Goal: Task Accomplishment & Management: Use online tool/utility

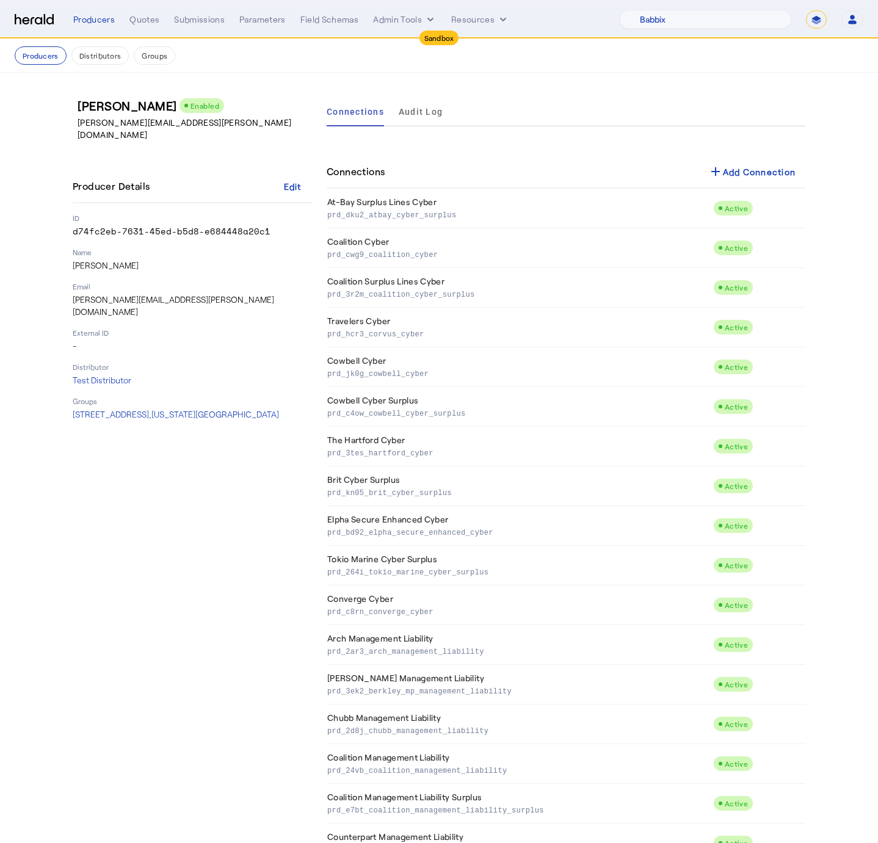
select select "pfm_129z_babbix"
select select "*******"
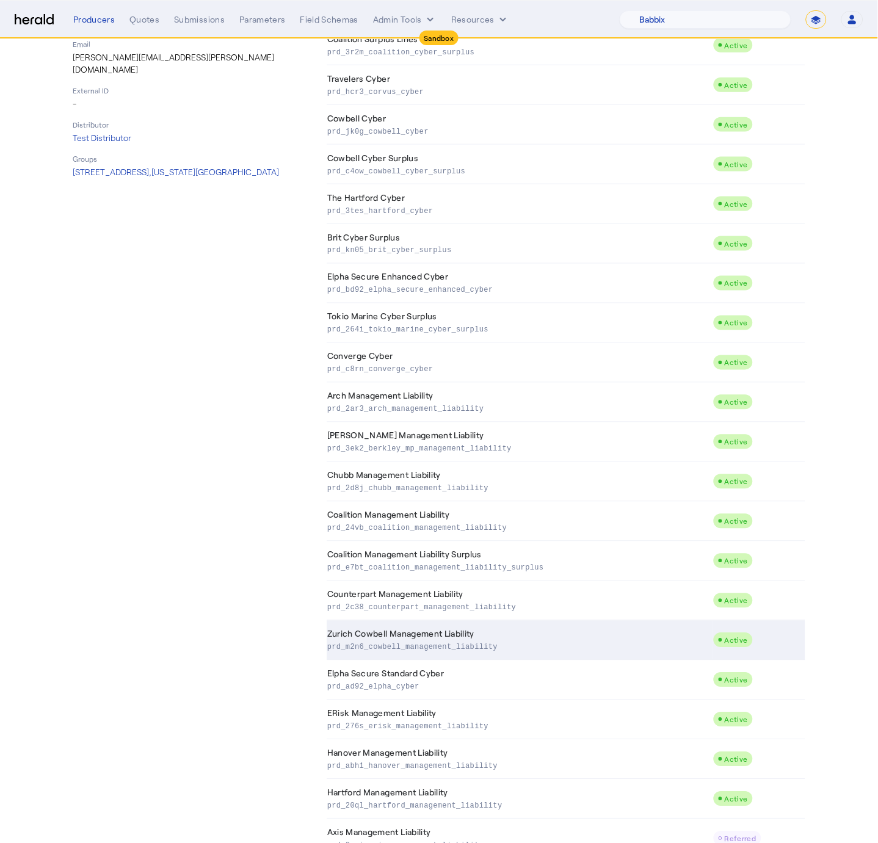
scroll to position [323, 0]
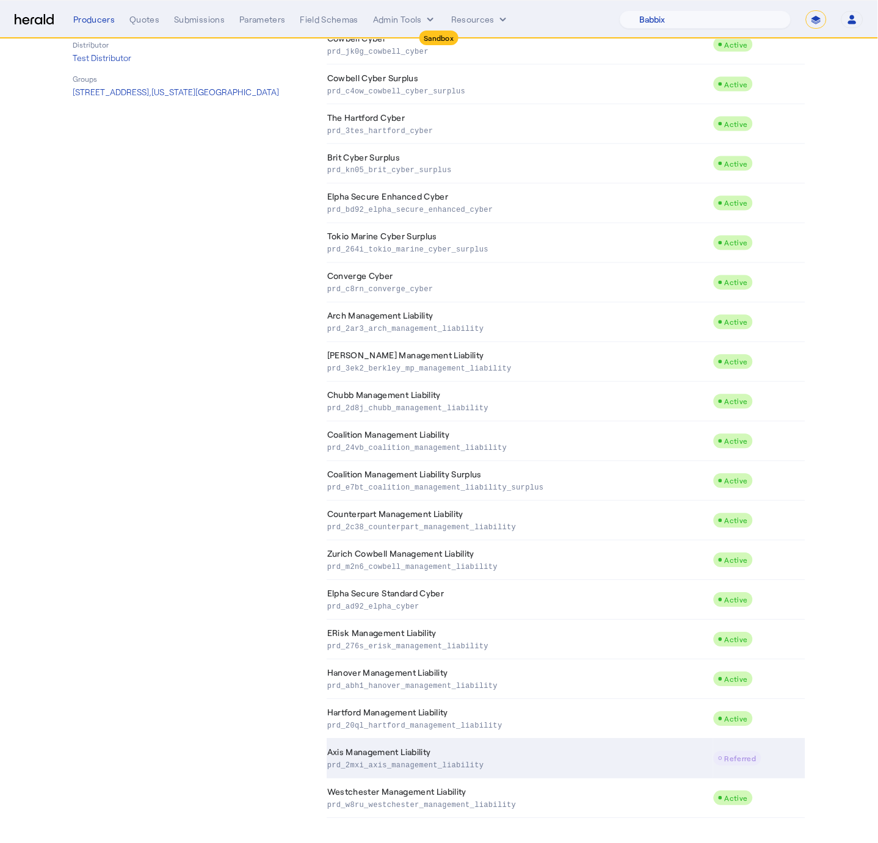
click at [608, 751] on td "Axis Management Liability prd_2mxi_axis_management_liability" at bounding box center [519, 759] width 386 height 40
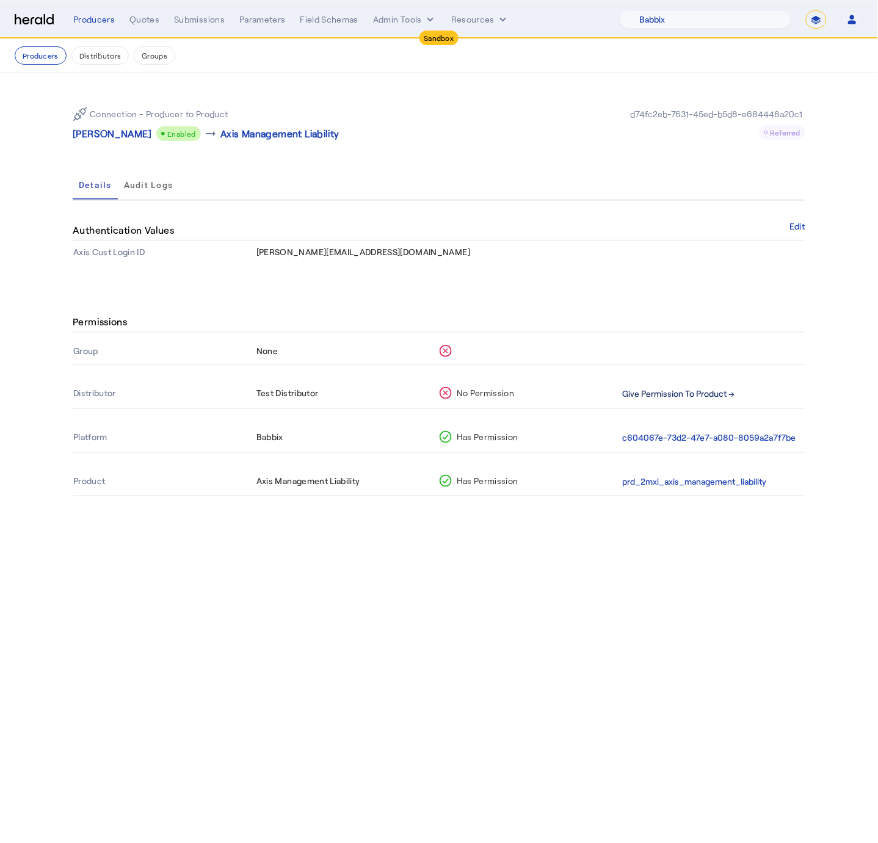
click at [674, 389] on button "Give Permission To Product →" at bounding box center [678, 394] width 112 height 14
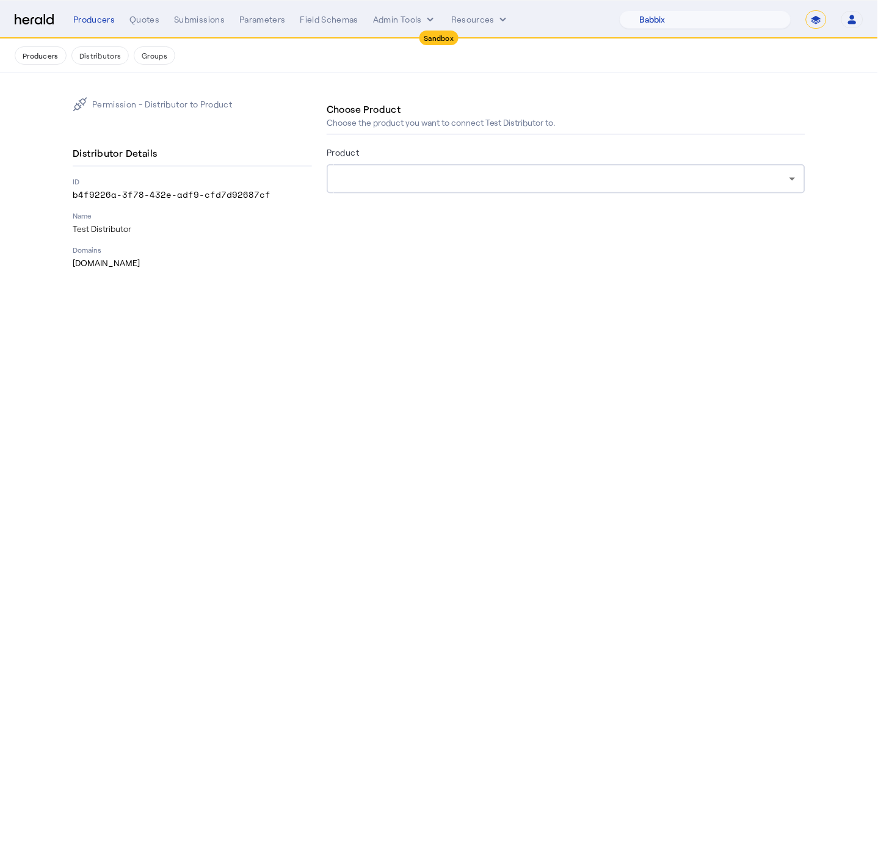
click at [494, 189] on div at bounding box center [565, 178] width 459 height 29
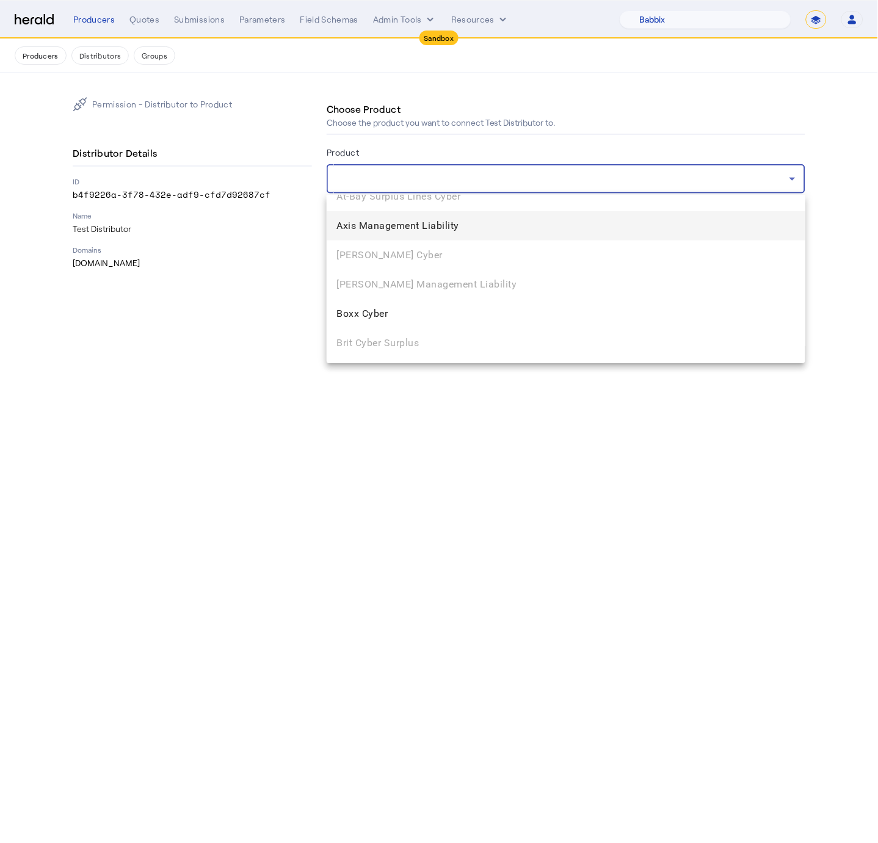
scroll to position [173, 0]
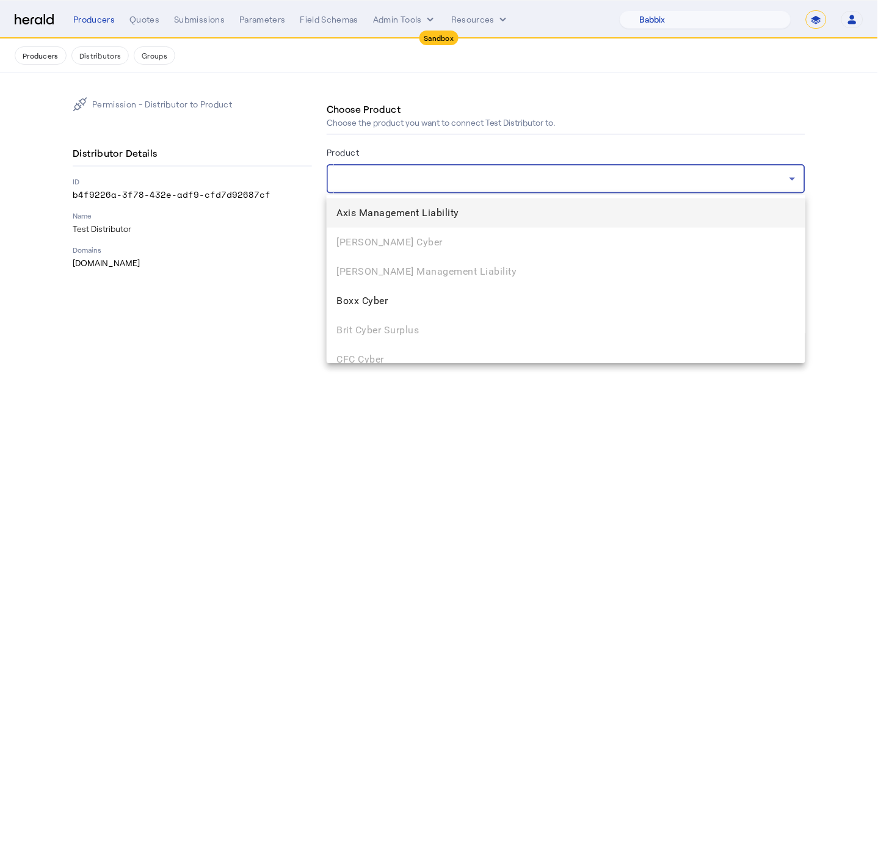
click at [420, 214] on span "Axis Management Liability" at bounding box center [565, 213] width 459 height 15
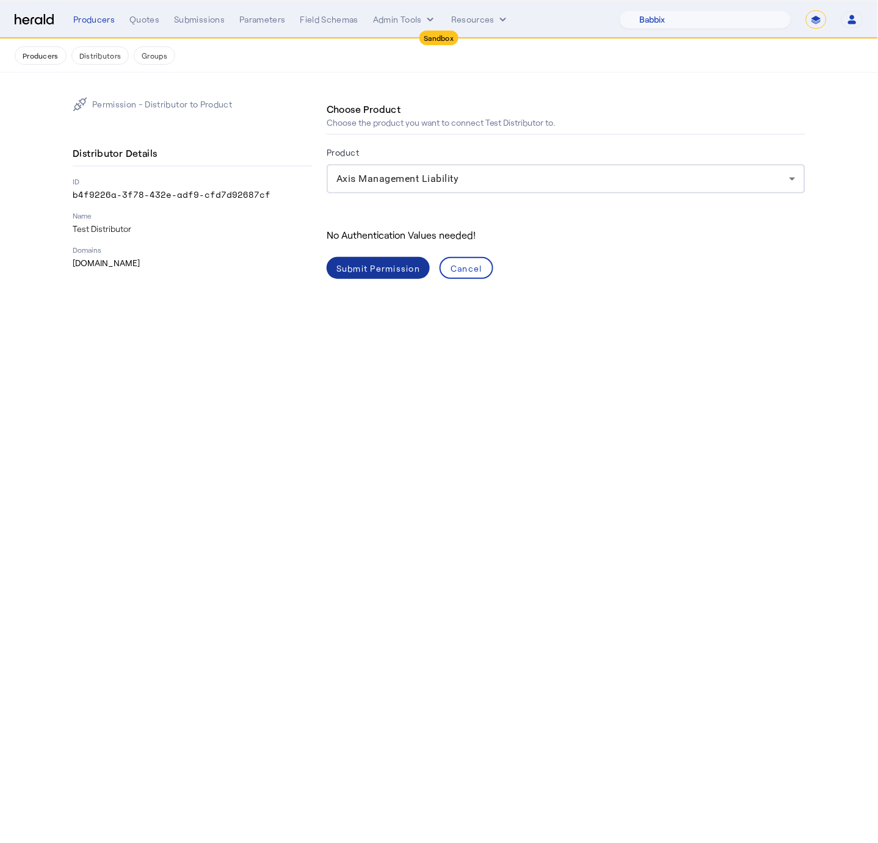
click at [419, 272] on div "Submit Permission" at bounding box center [378, 268] width 84 height 13
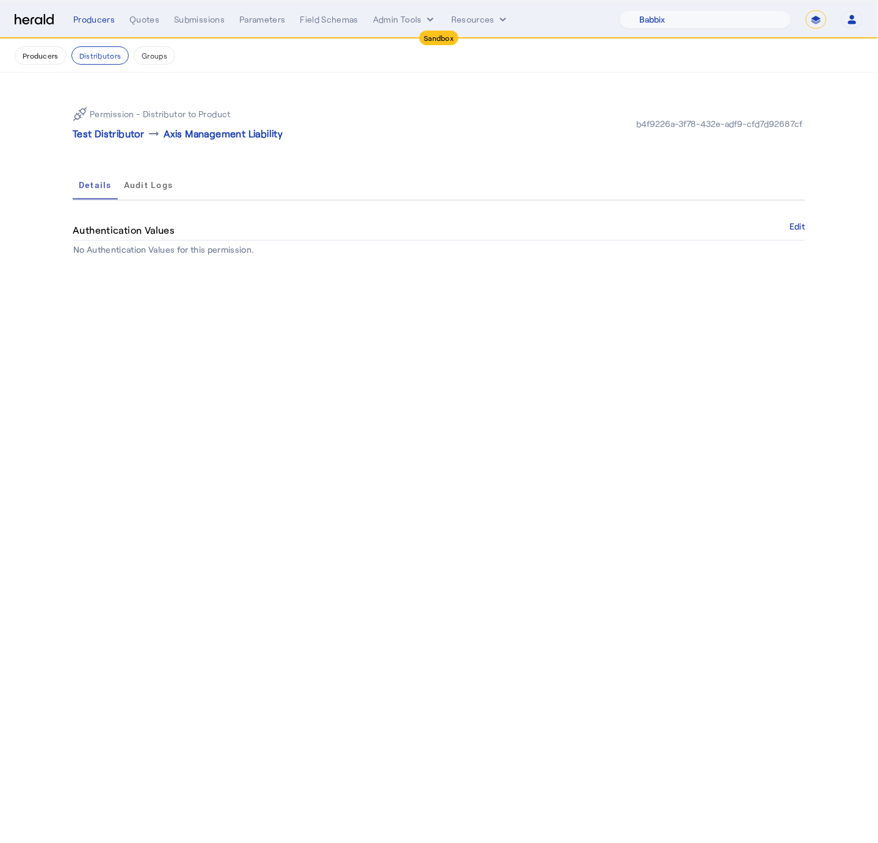
click at [34, 65] on nav "Producers Distributors Groups" at bounding box center [439, 56] width 878 height 34
click at [31, 56] on button "Producers" at bounding box center [41, 55] width 52 height 18
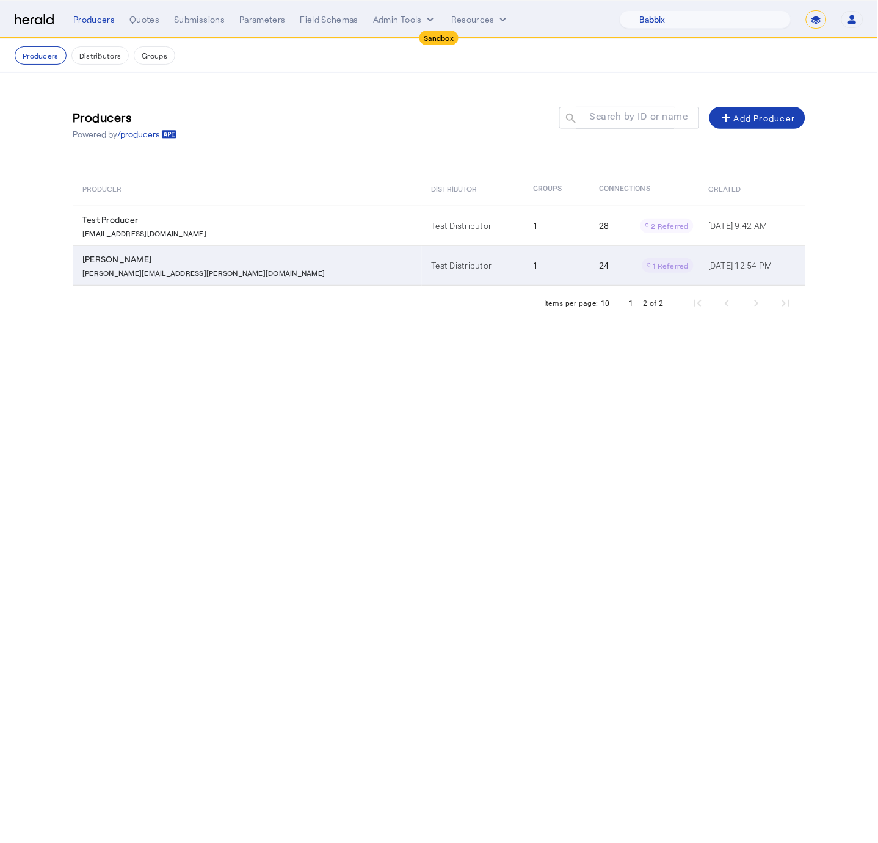
click at [206, 269] on div "[PERSON_NAME][EMAIL_ADDRESS][PERSON_NAME][DOMAIN_NAME]" at bounding box center [249, 271] width 334 height 12
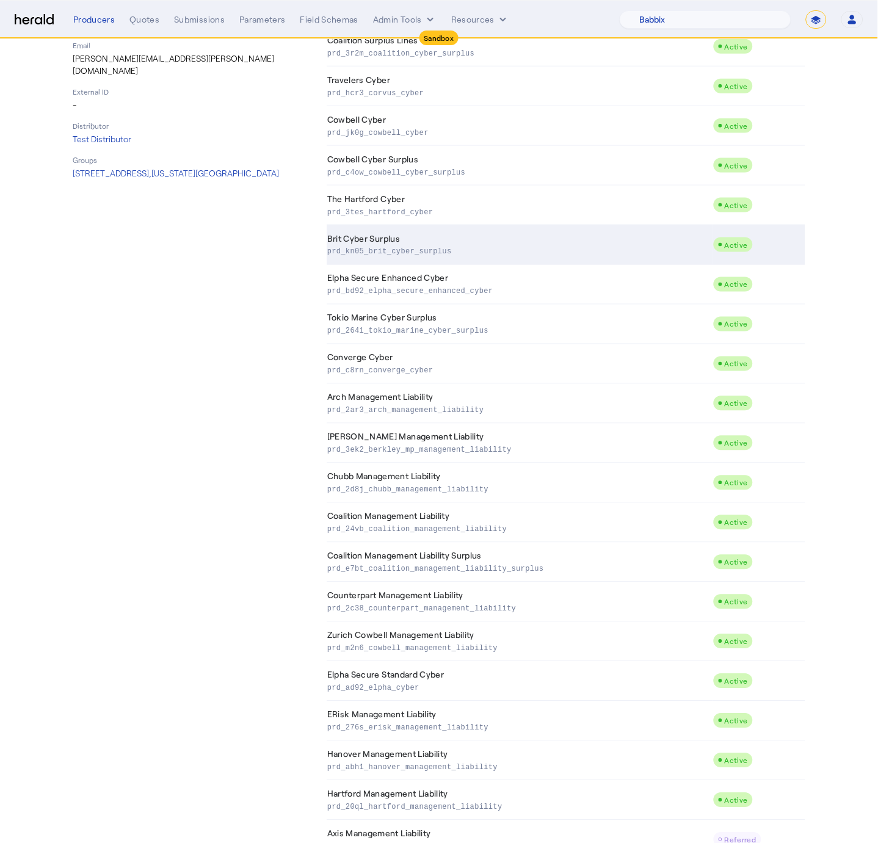
scroll to position [323, 0]
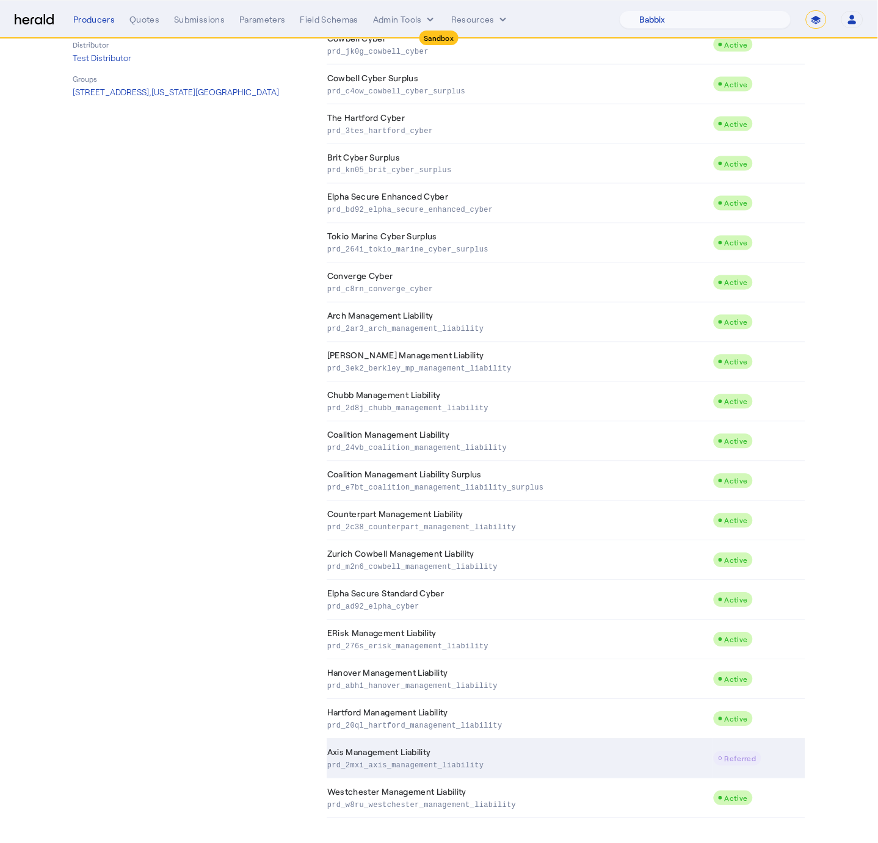
click at [498, 760] on p "prd_2mxi_axis_management_liability" at bounding box center [517, 765] width 381 height 12
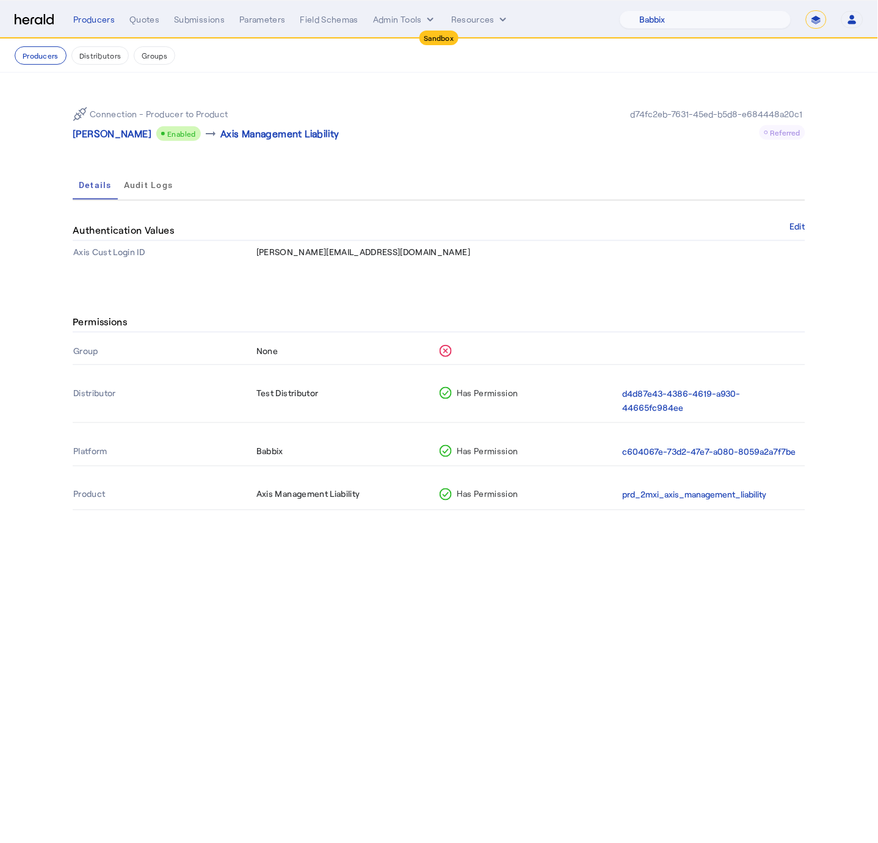
click at [91, 349] on th "Group" at bounding box center [164, 350] width 183 height 27
click at [142, 57] on button "Groups" at bounding box center [154, 55] width 41 height 18
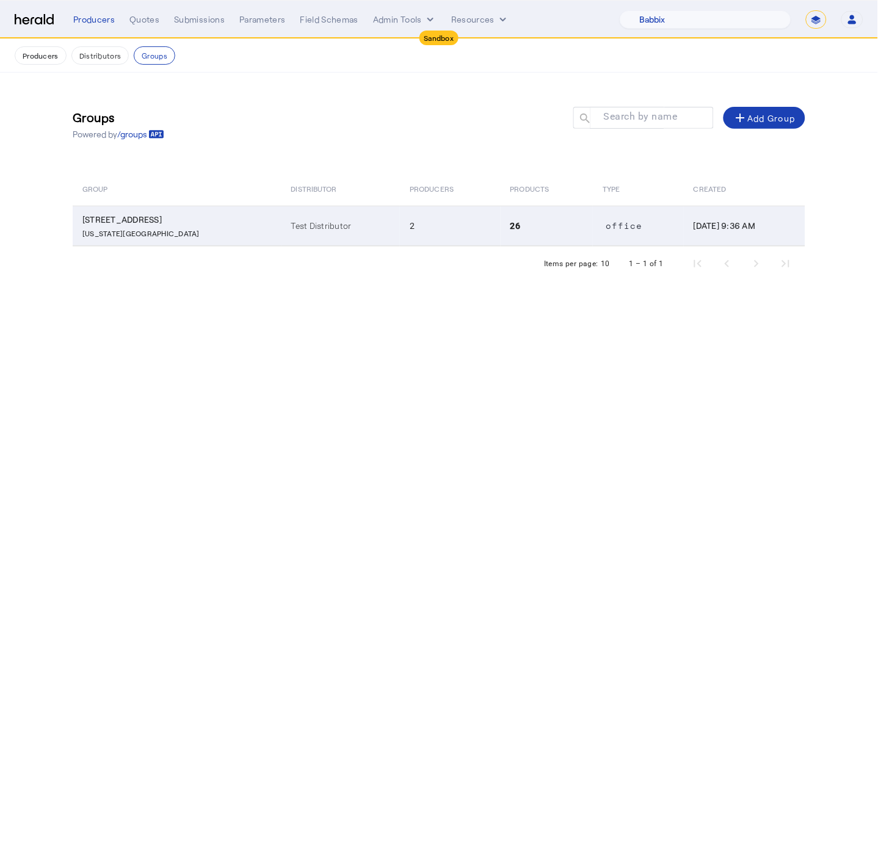
click at [162, 222] on td "[STREET_ADDRESS][US_STATE]" at bounding box center [177, 226] width 209 height 40
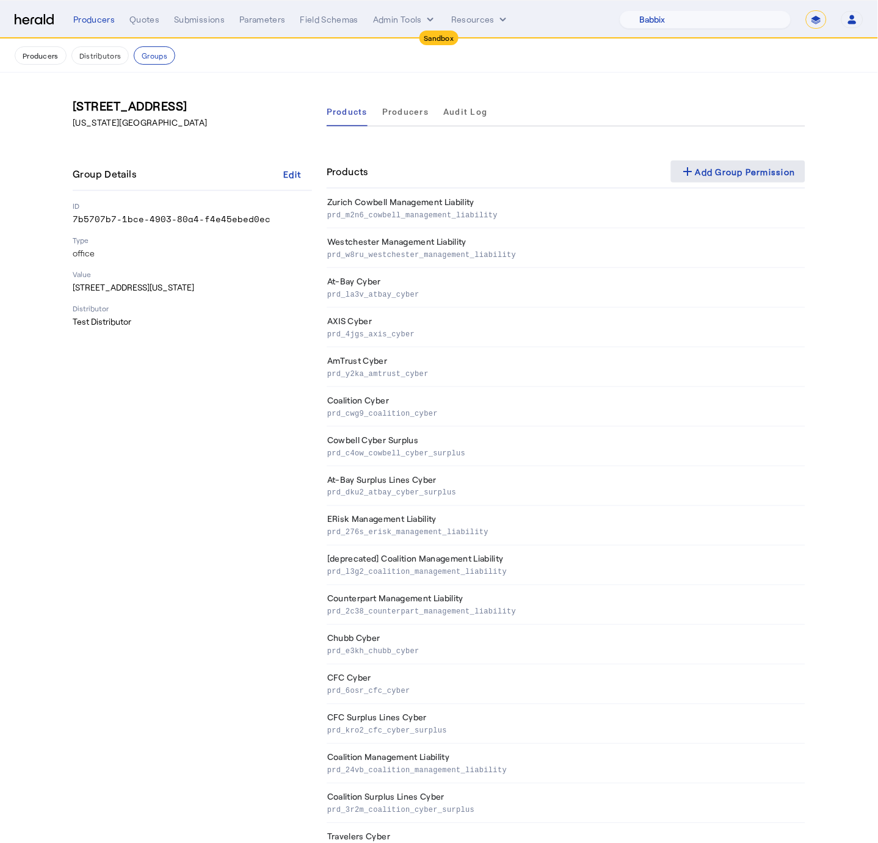
click at [769, 174] on div "add Add Group Permission" at bounding box center [737, 171] width 115 height 15
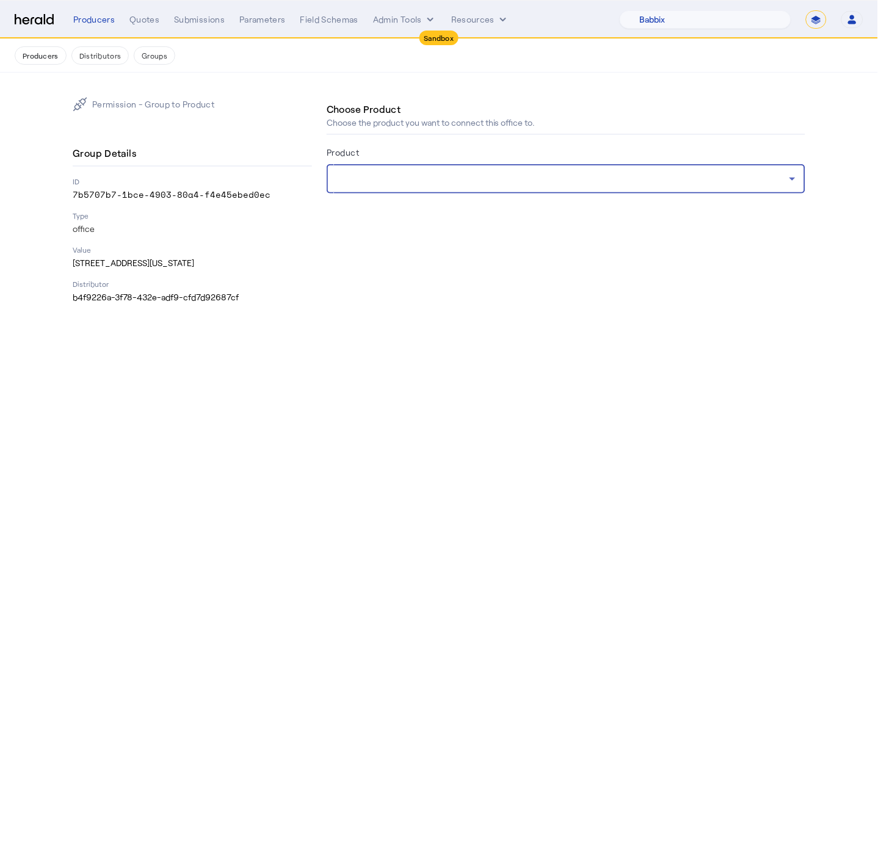
click at [564, 173] on div at bounding box center [562, 178] width 453 height 15
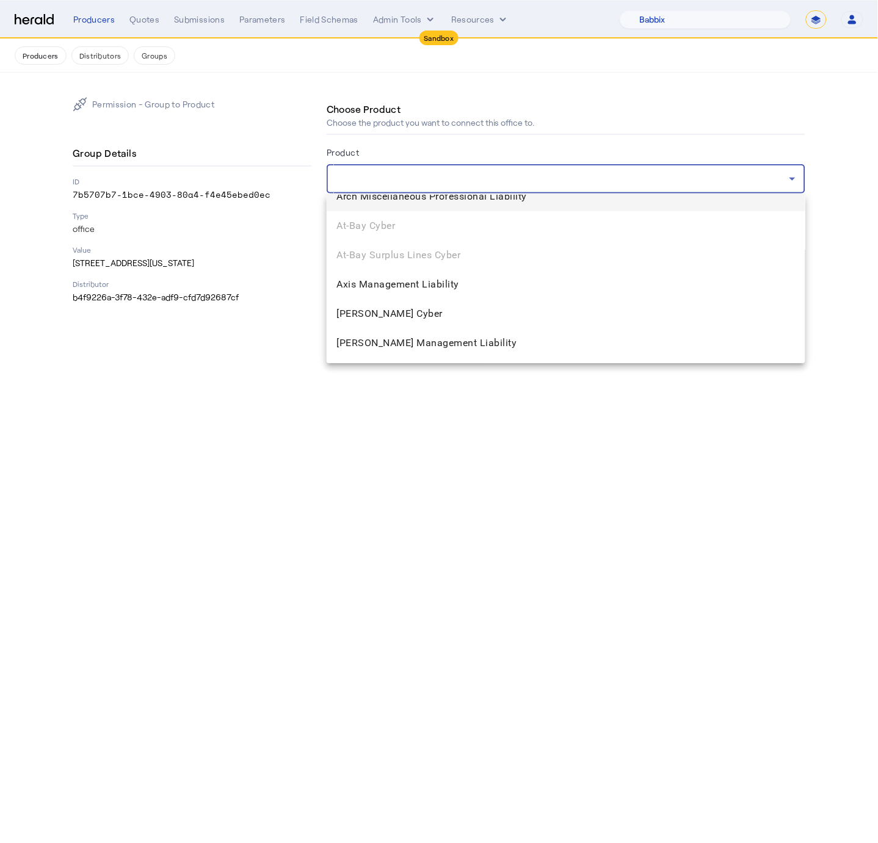
scroll to position [112, 0]
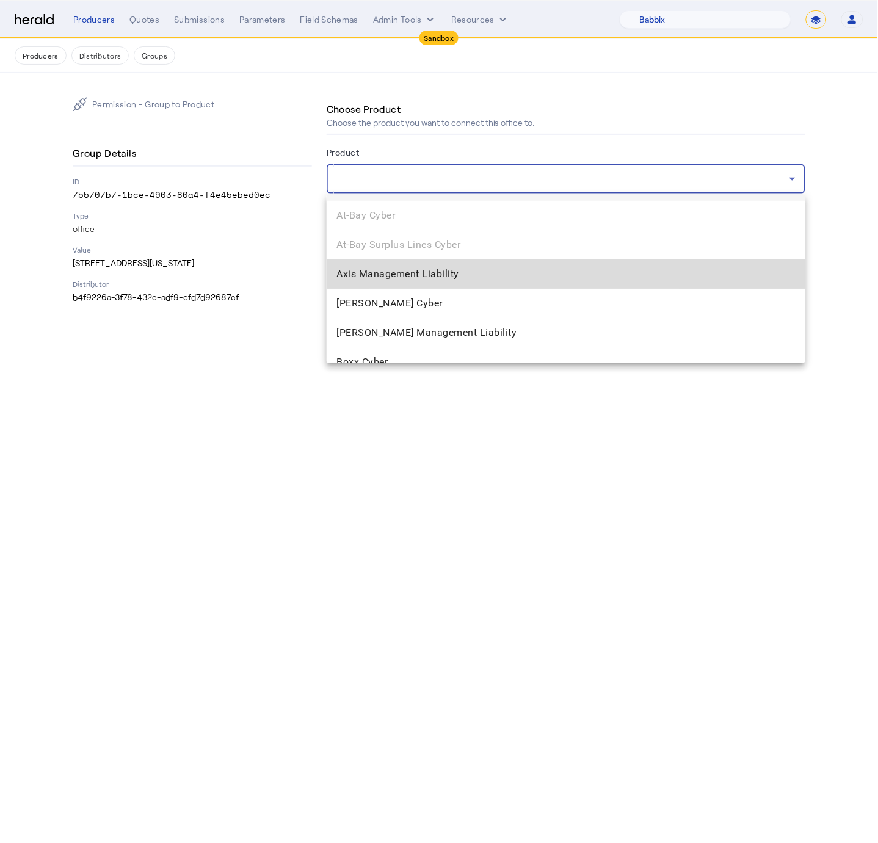
click at [510, 267] on span "Axis Management Liability" at bounding box center [565, 274] width 459 height 15
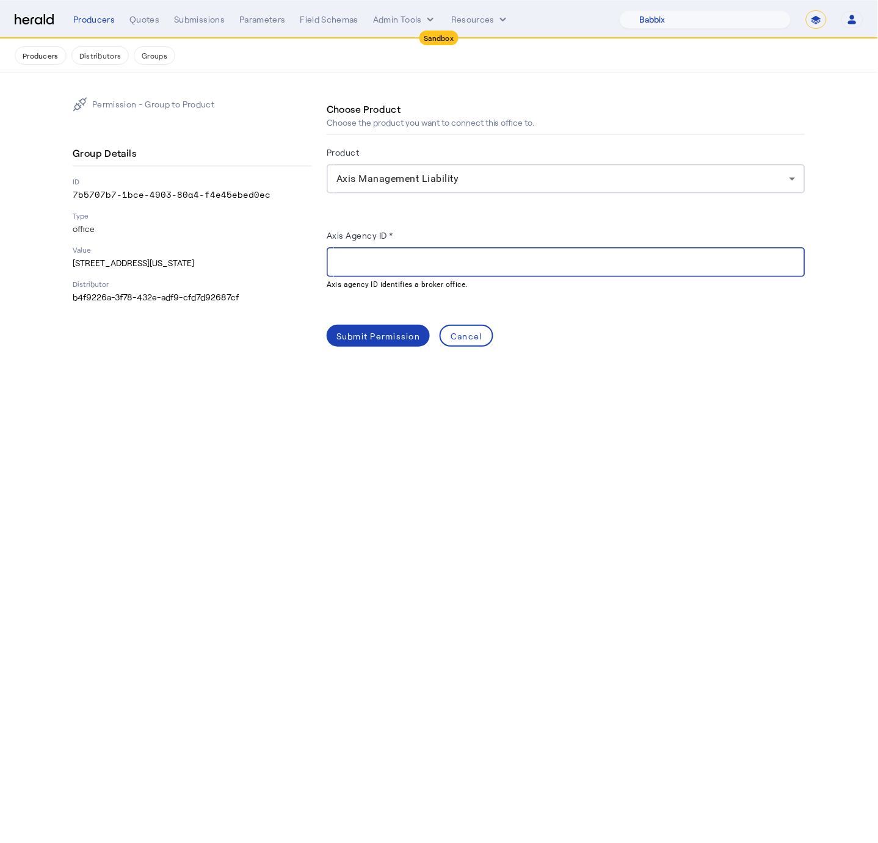
click at [399, 261] on input "Axis Agency ID *" at bounding box center [565, 262] width 459 height 15
paste input "*****"
type input "*****"
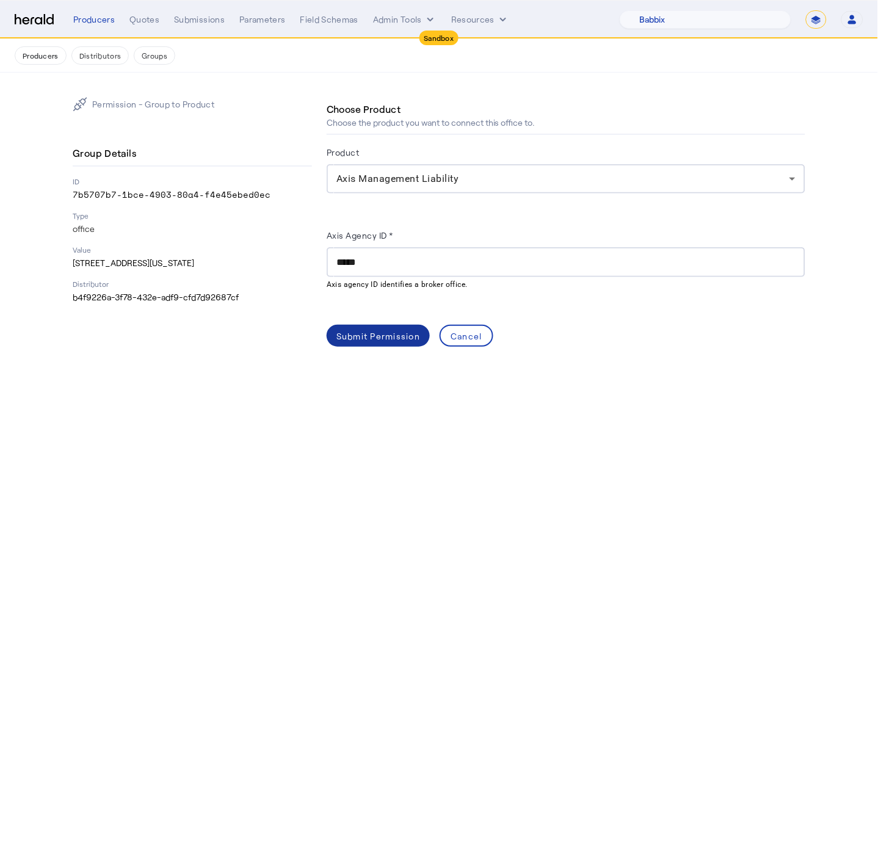
click at [400, 338] on div "Submit Permission" at bounding box center [378, 336] width 84 height 13
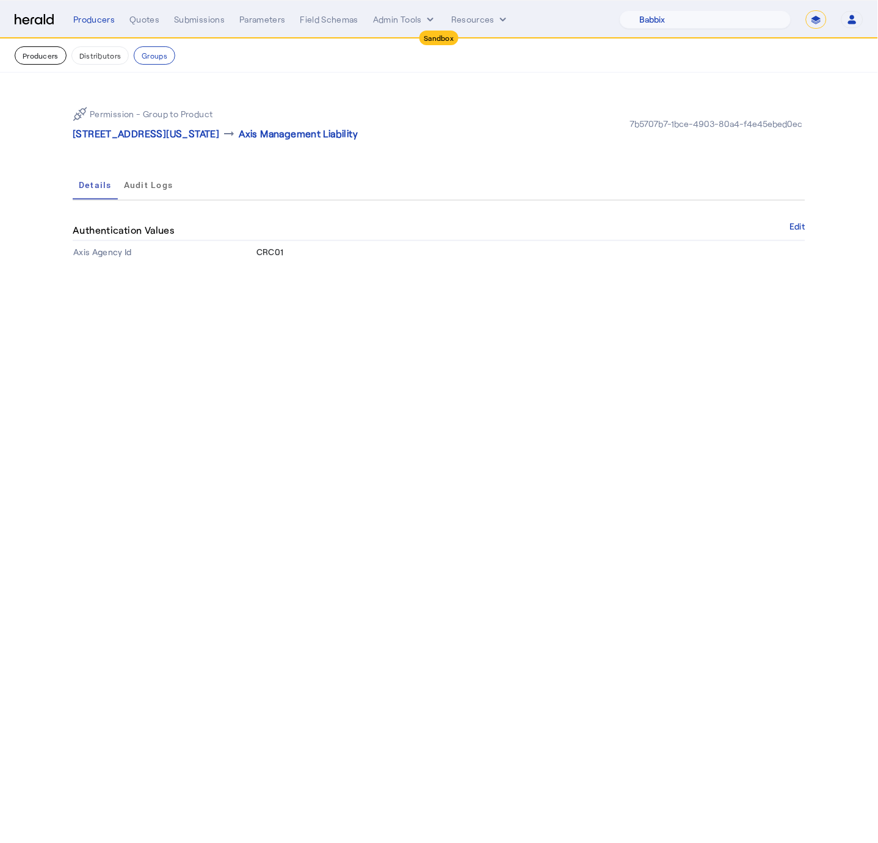
click at [20, 52] on button "Producers" at bounding box center [41, 55] width 52 height 18
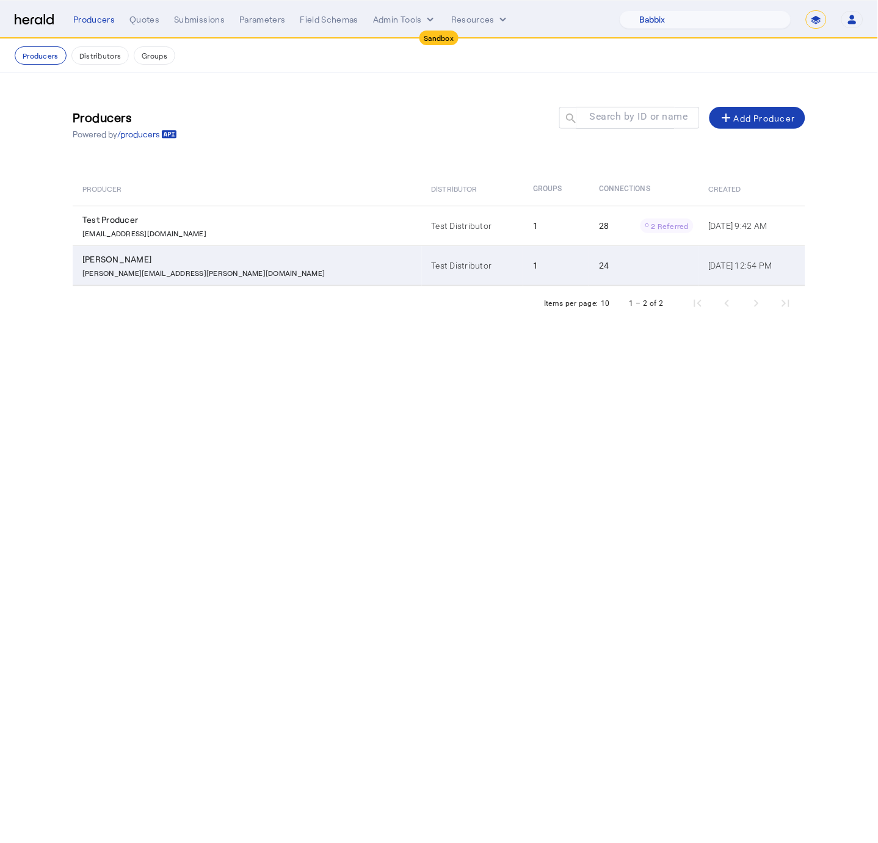
click at [283, 262] on td "[PERSON_NAME] [PERSON_NAME][EMAIL_ADDRESS][PERSON_NAME][DOMAIN_NAME]" at bounding box center [247, 265] width 349 height 40
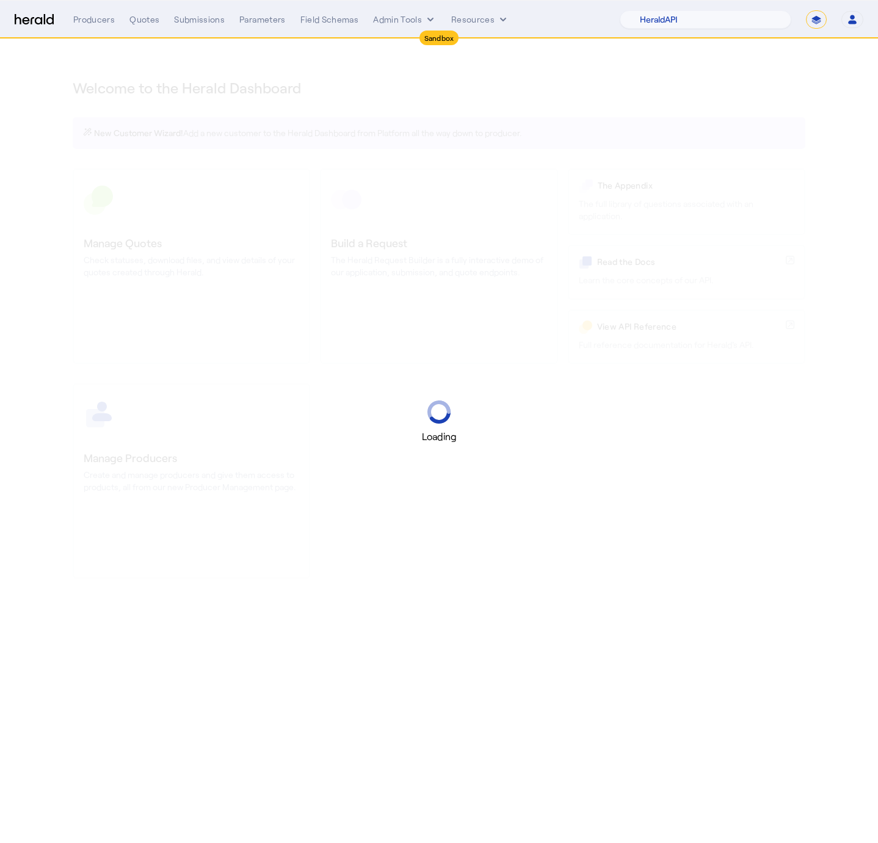
select select "pfm_2v8p_herald_api"
select select "*******"
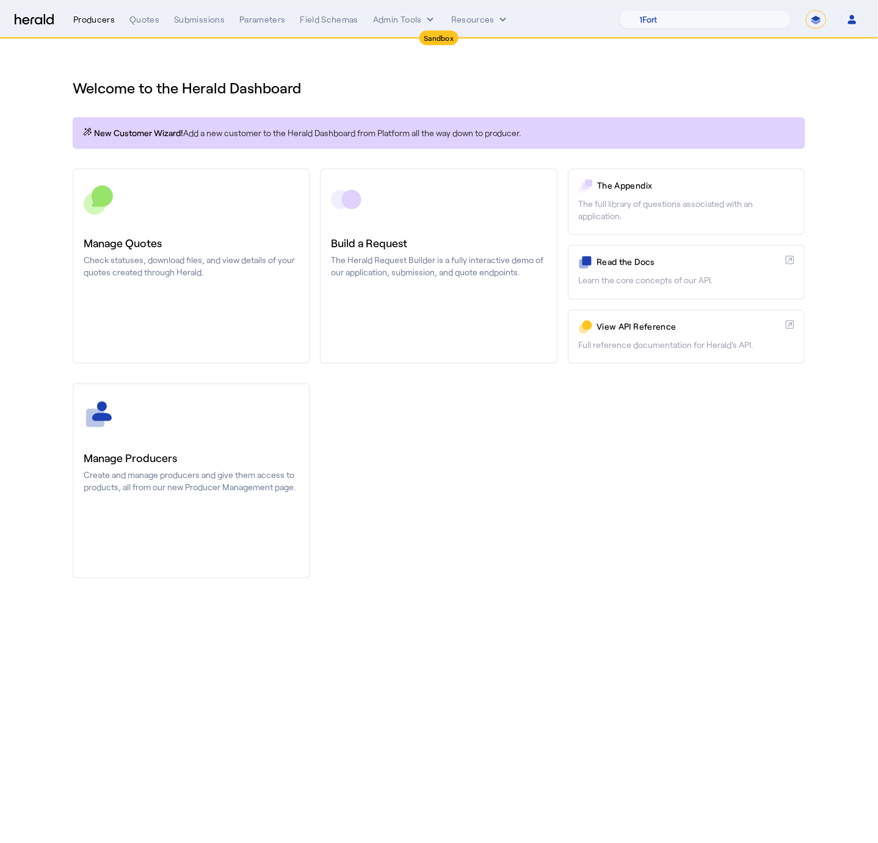
click at [84, 16] on div "Producers" at bounding box center [93, 19] width 41 height 12
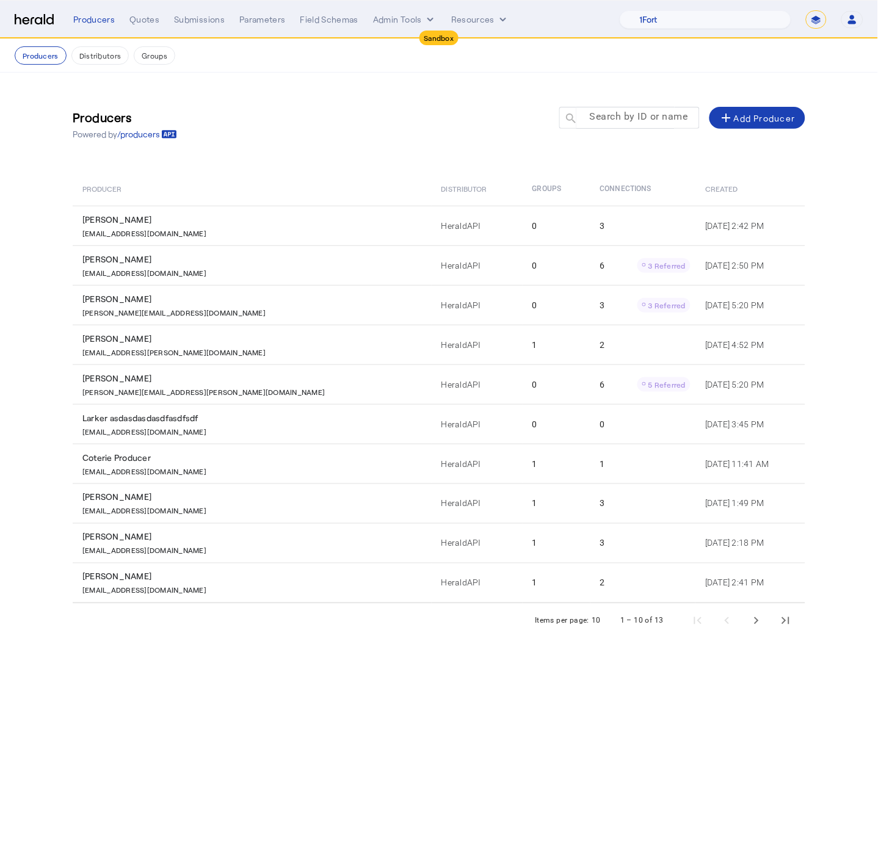
click at [624, 108] on div at bounding box center [635, 124] width 110 height 34
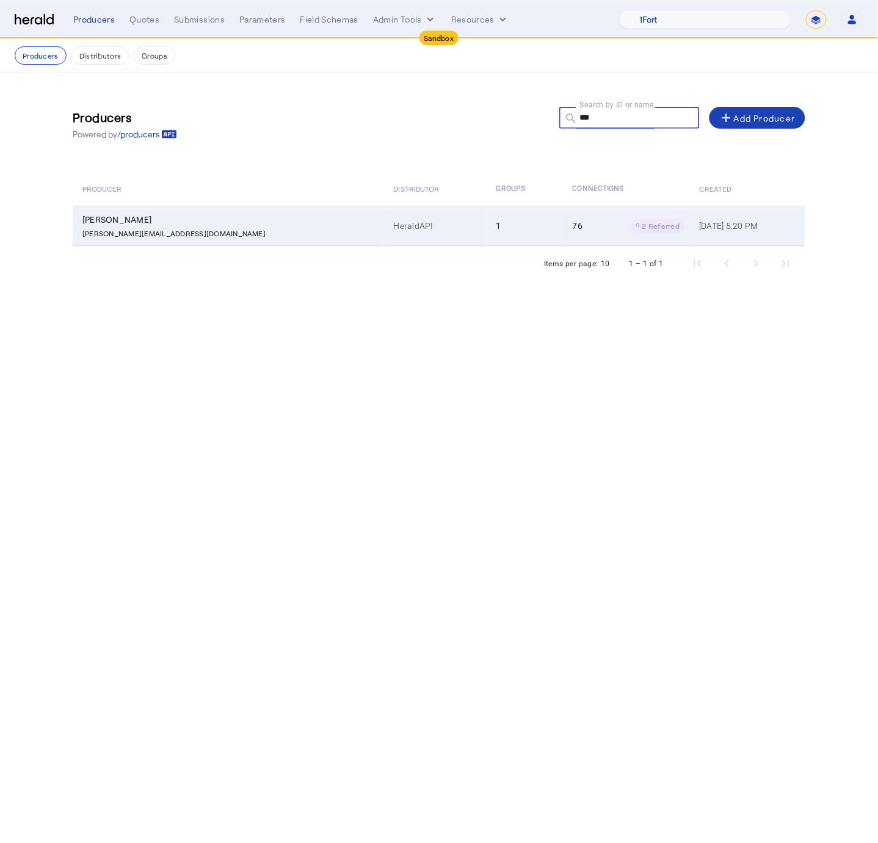
type input "***"
click at [384, 236] on td "HeraldAPI" at bounding box center [435, 226] width 103 height 40
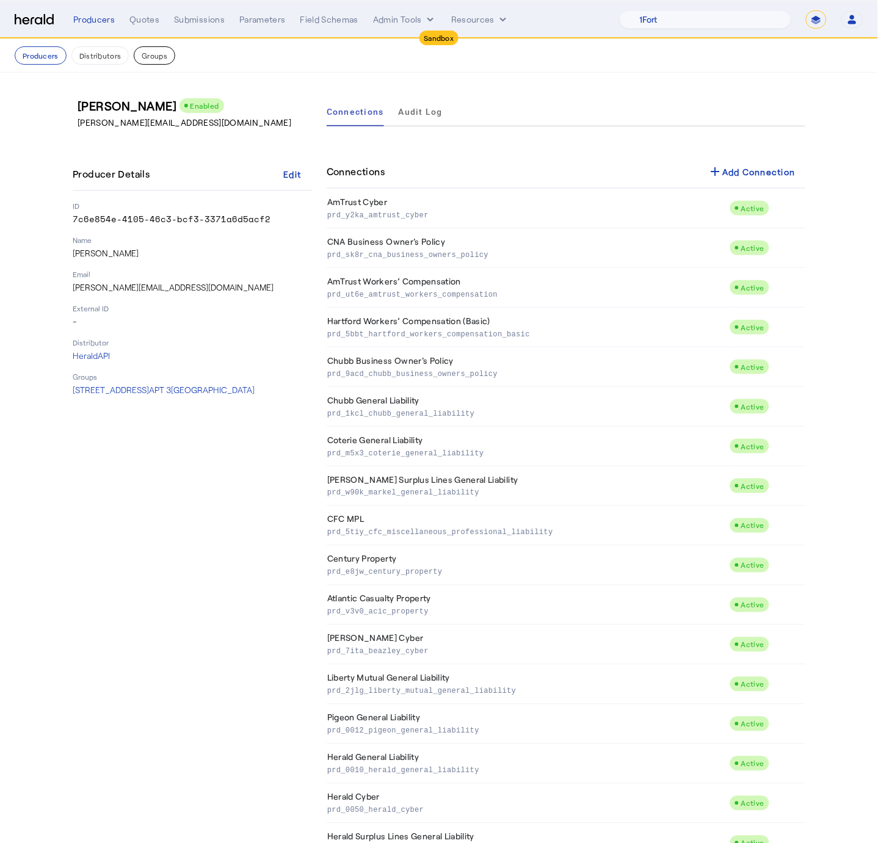
click at [143, 52] on button "Groups" at bounding box center [154, 55] width 41 height 18
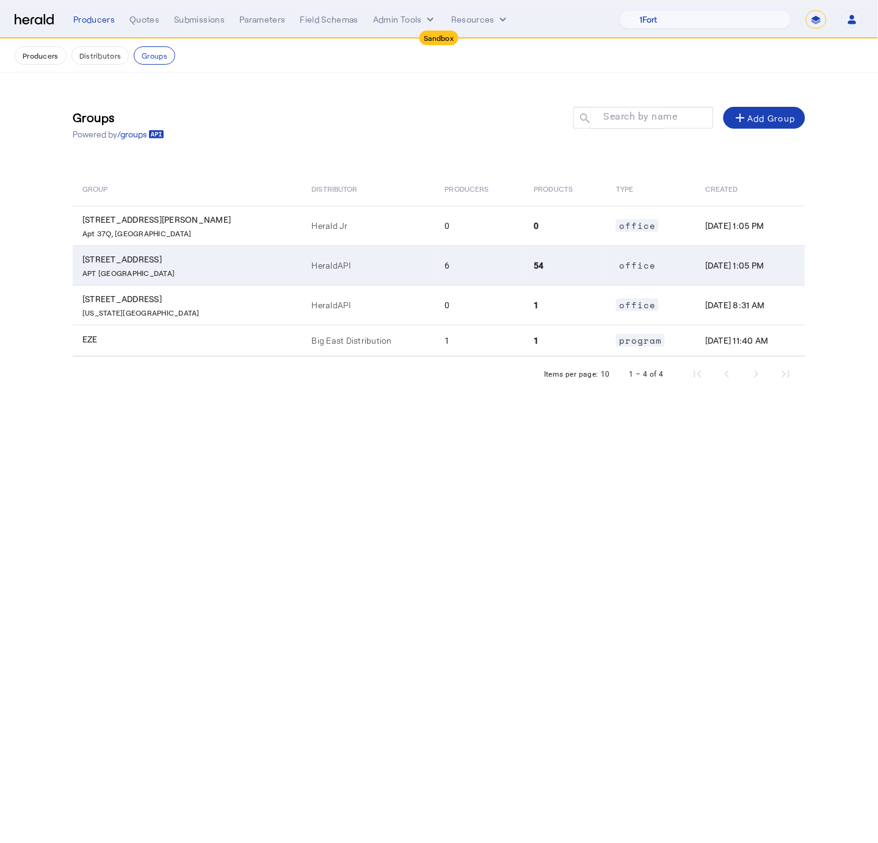
click at [164, 268] on p "APT 3, Somerville MA, 02143" at bounding box center [189, 271] width 215 height 12
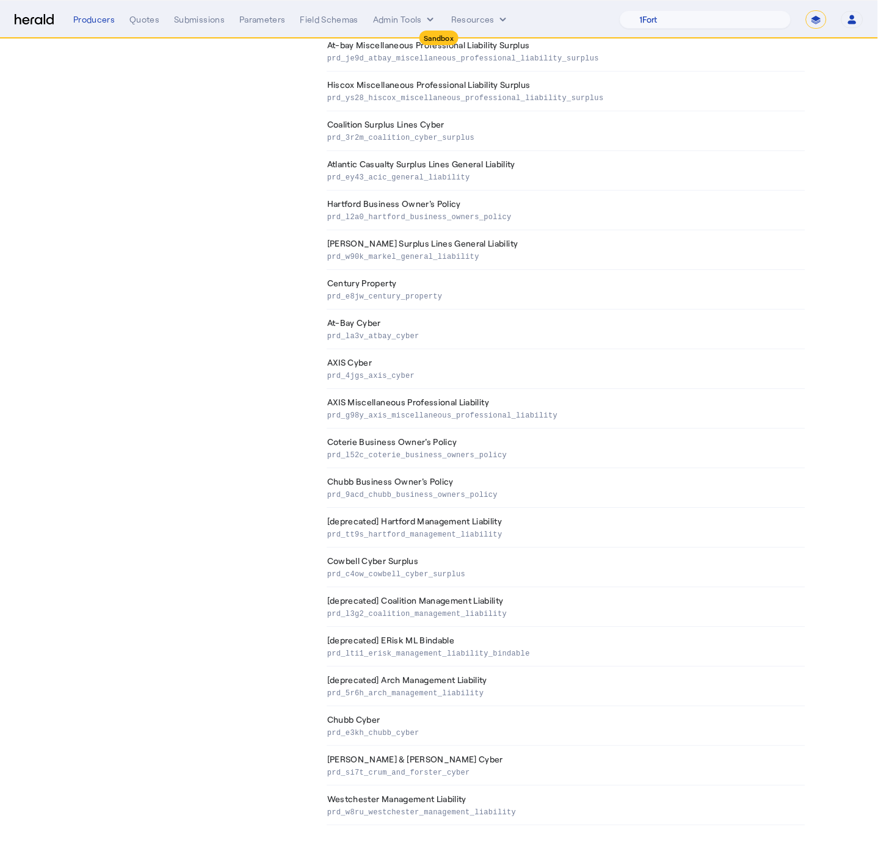
scroll to position [1515, 0]
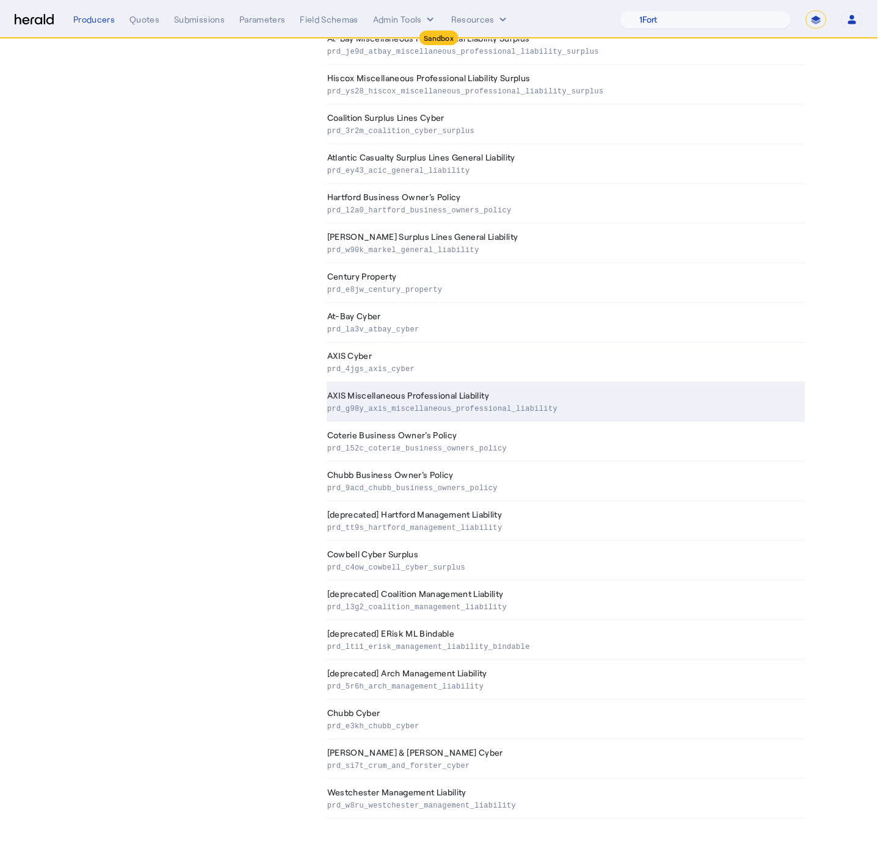
click at [566, 402] on p "prd_g98y_axis_miscellaneous_professional_liability" at bounding box center [563, 408] width 473 height 12
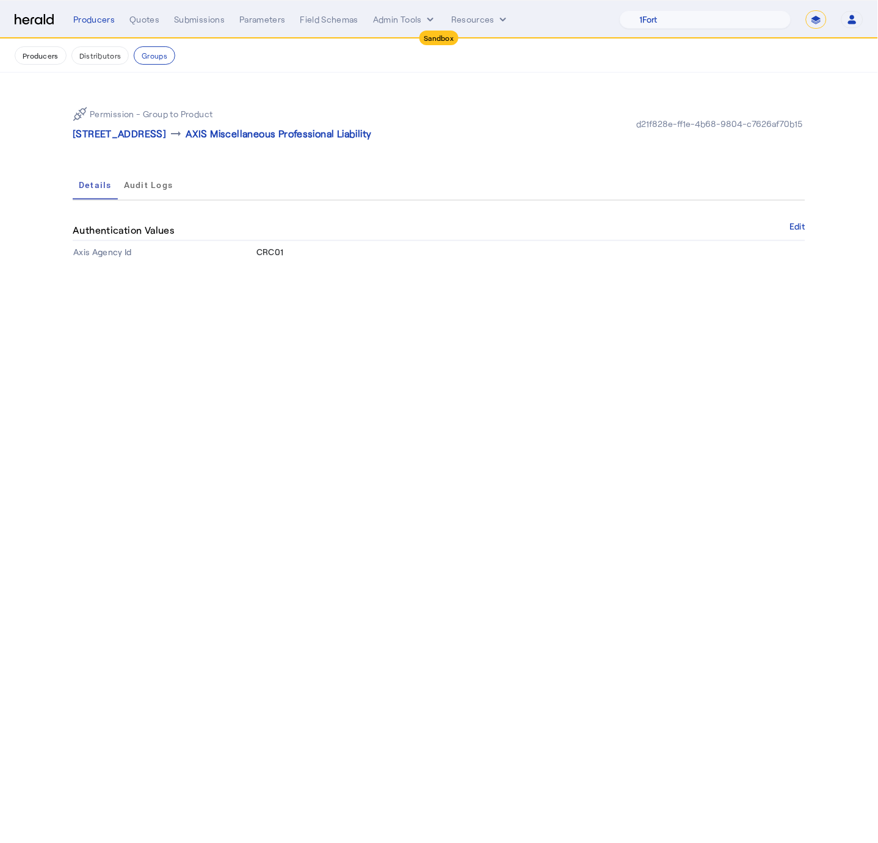
click at [275, 257] on span "CRC01" at bounding box center [269, 252] width 27 height 10
copy span "CRC01"
